Goal: Find specific page/section

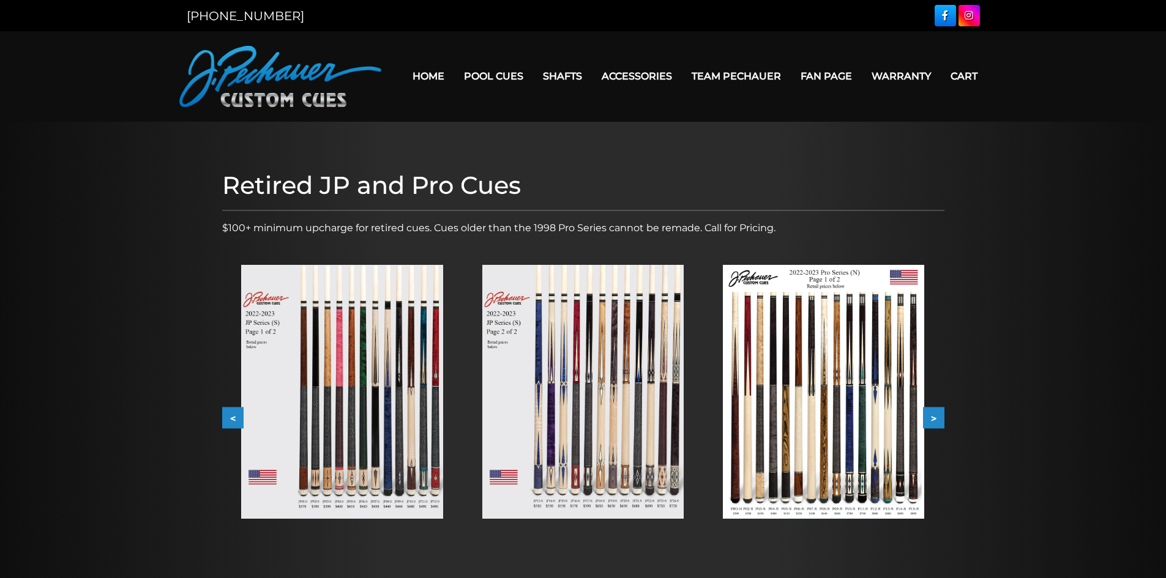
click at [899, 493] on img at bounding box center [823, 392] width 201 height 254
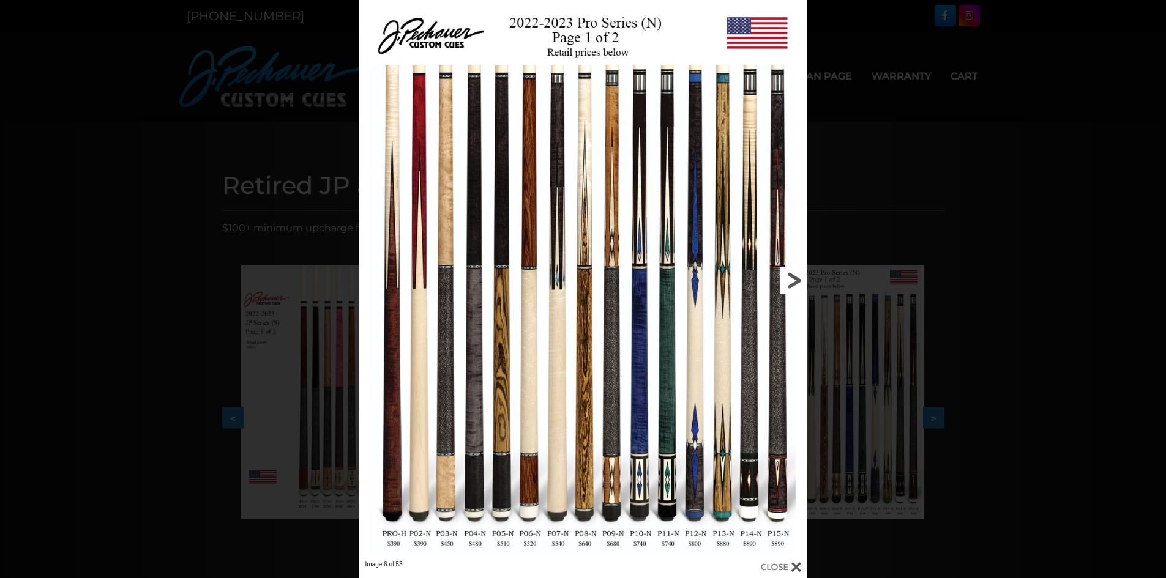
click at [787, 274] on link at bounding box center [705, 280] width 201 height 561
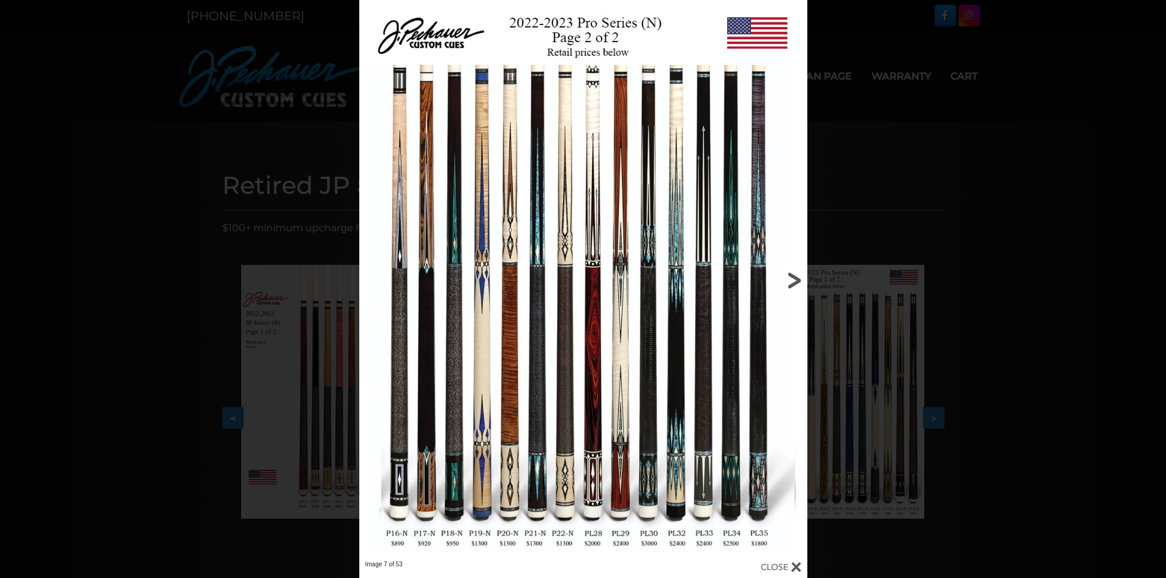
click at [787, 274] on link at bounding box center [705, 280] width 201 height 561
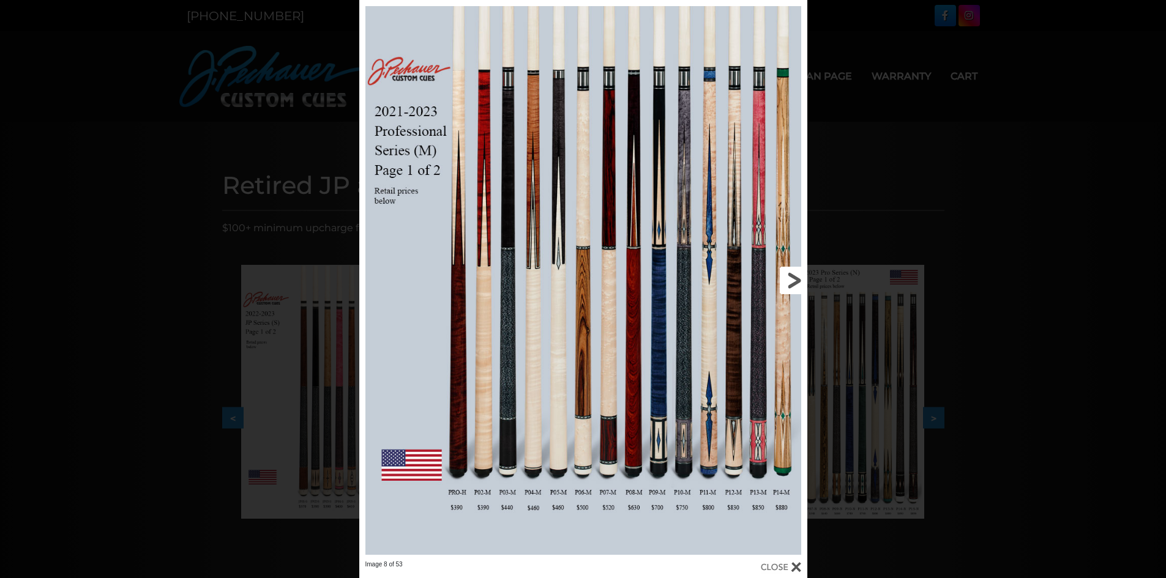
click at [787, 274] on link at bounding box center [705, 280] width 201 height 561
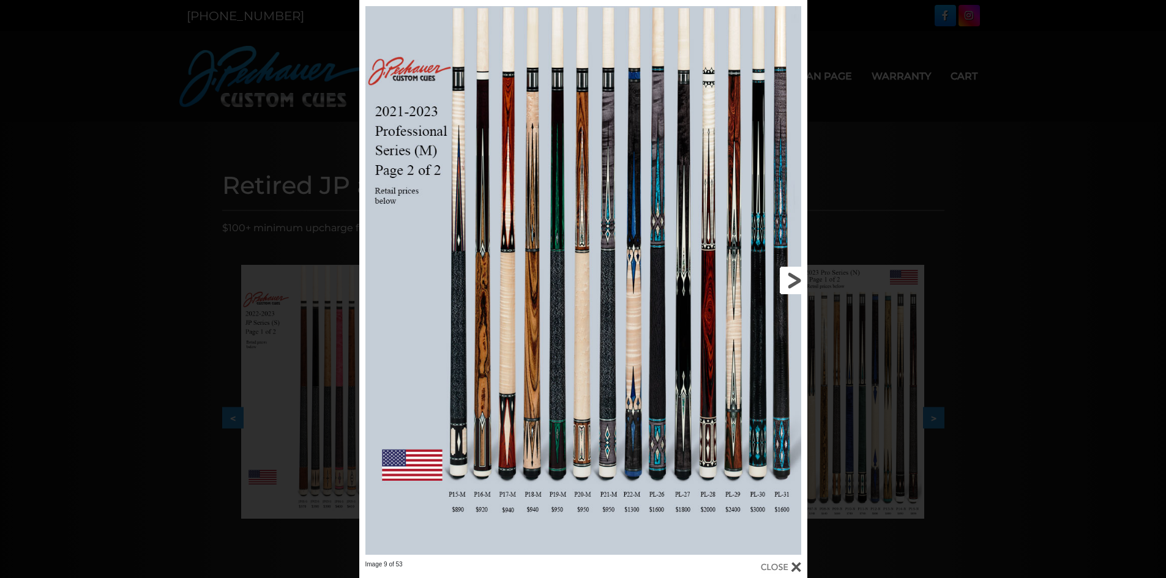
click at [787, 274] on link at bounding box center [705, 280] width 201 height 561
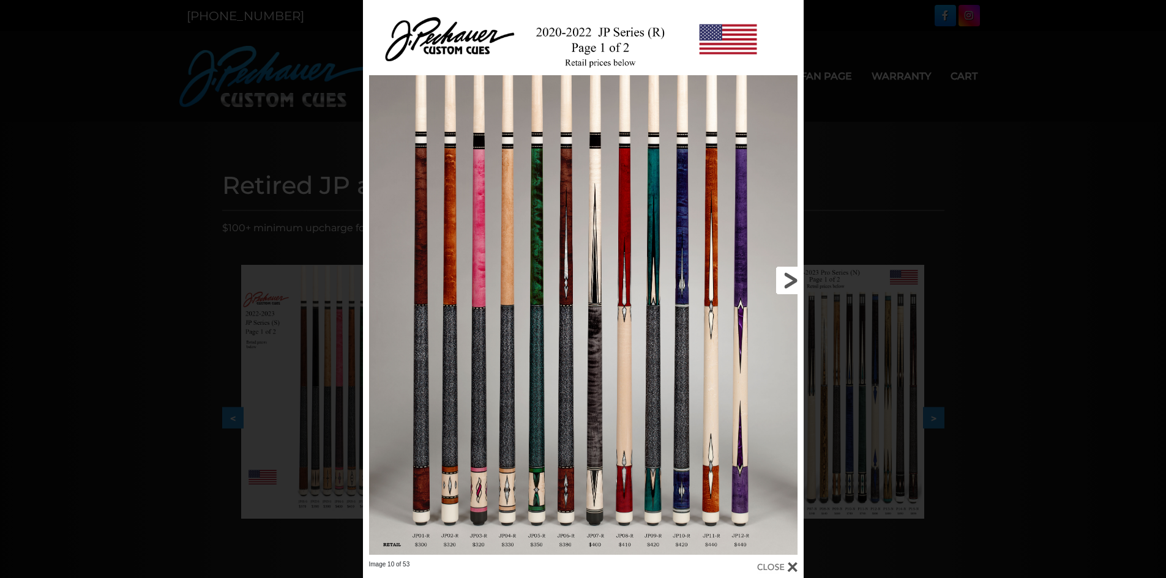
click at [787, 274] on link at bounding box center [704, 280] width 198 height 561
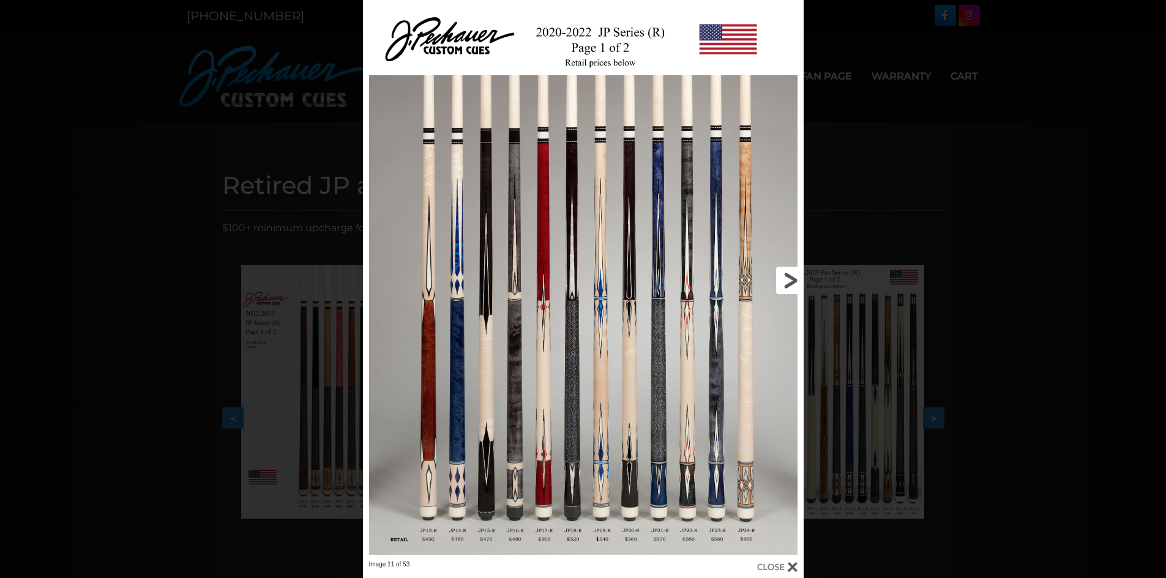
click at [787, 274] on link at bounding box center [704, 280] width 198 height 561
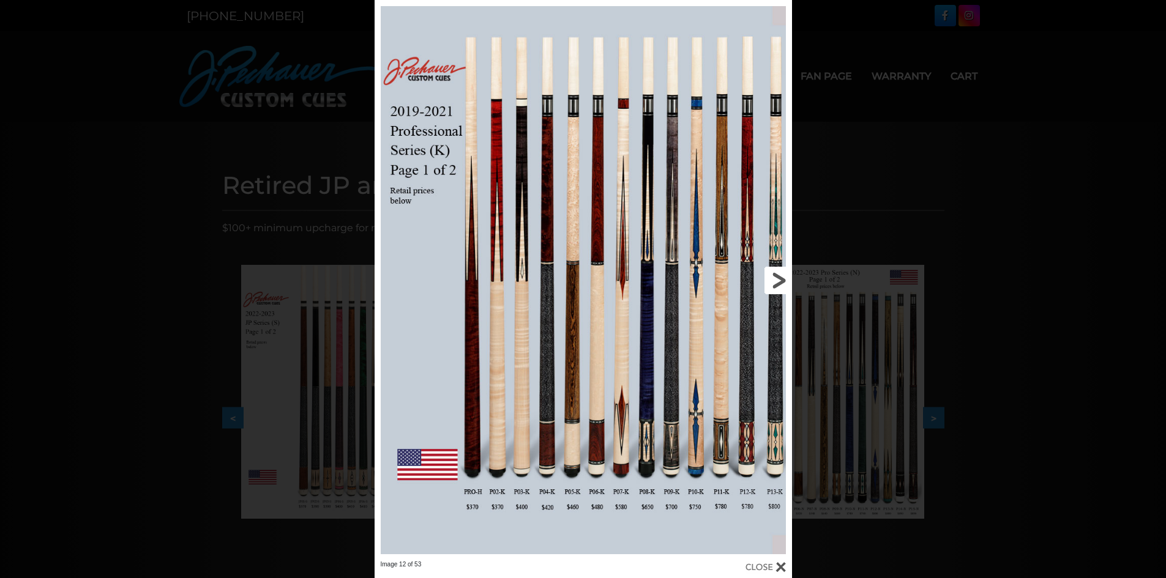
click at [787, 274] on link at bounding box center [698, 280] width 188 height 561
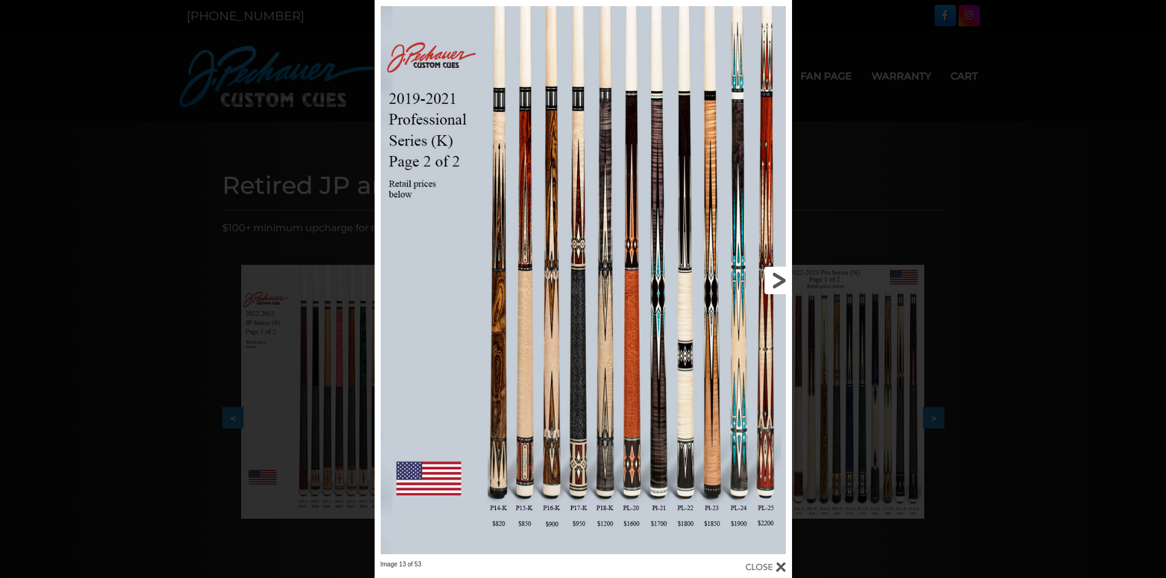
click at [787, 274] on link at bounding box center [698, 280] width 188 height 561
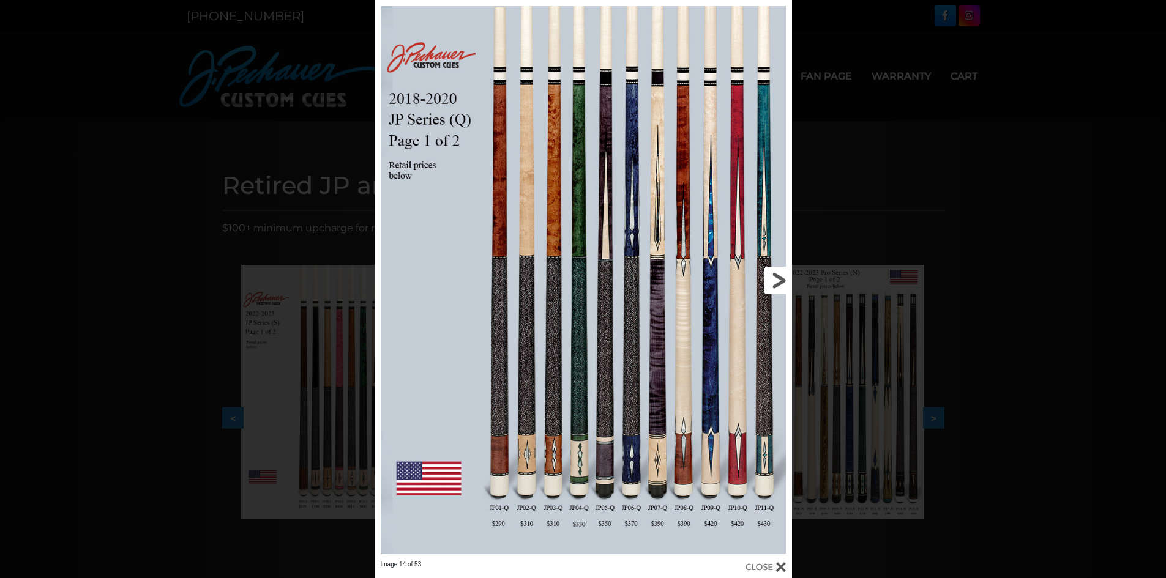
click at [787, 274] on link at bounding box center [698, 280] width 188 height 561
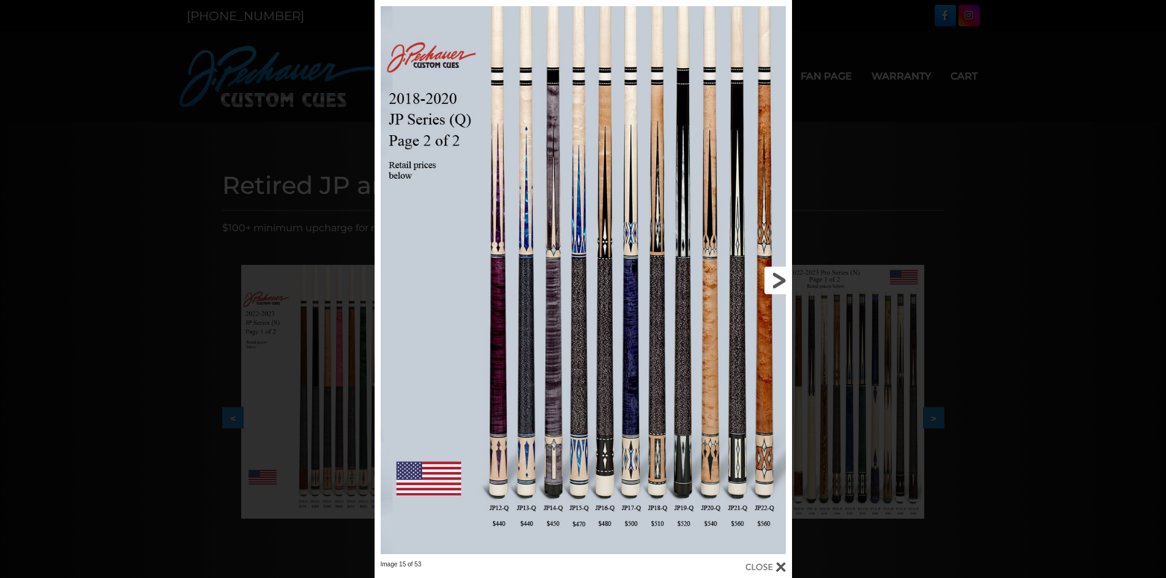
click at [787, 274] on link at bounding box center [698, 280] width 188 height 561
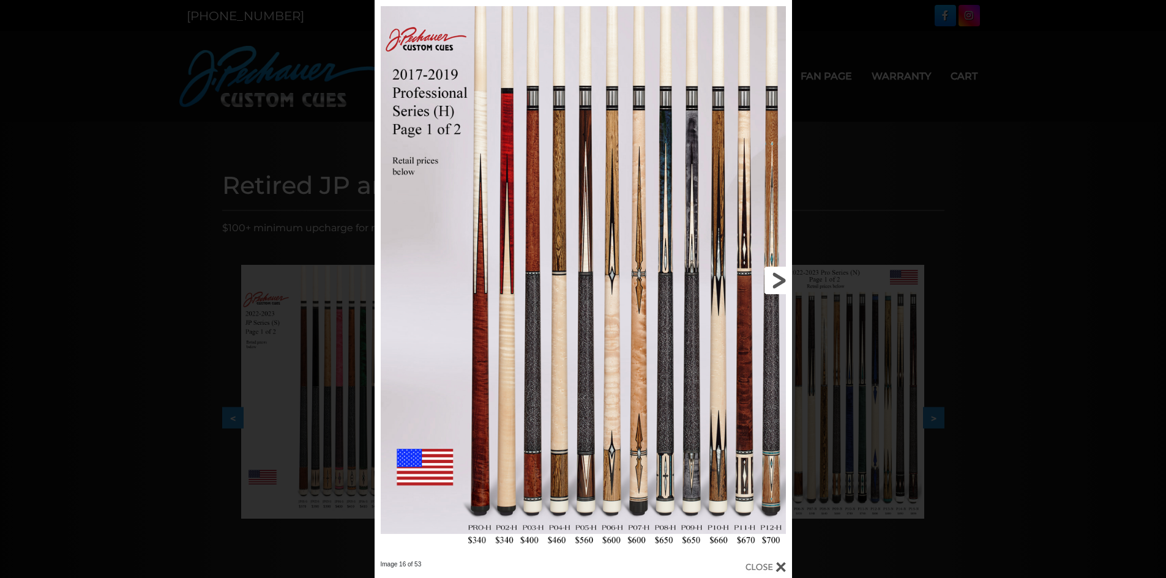
click at [742, 471] on link at bounding box center [698, 280] width 188 height 561
